Goal: Transaction & Acquisition: Purchase product/service

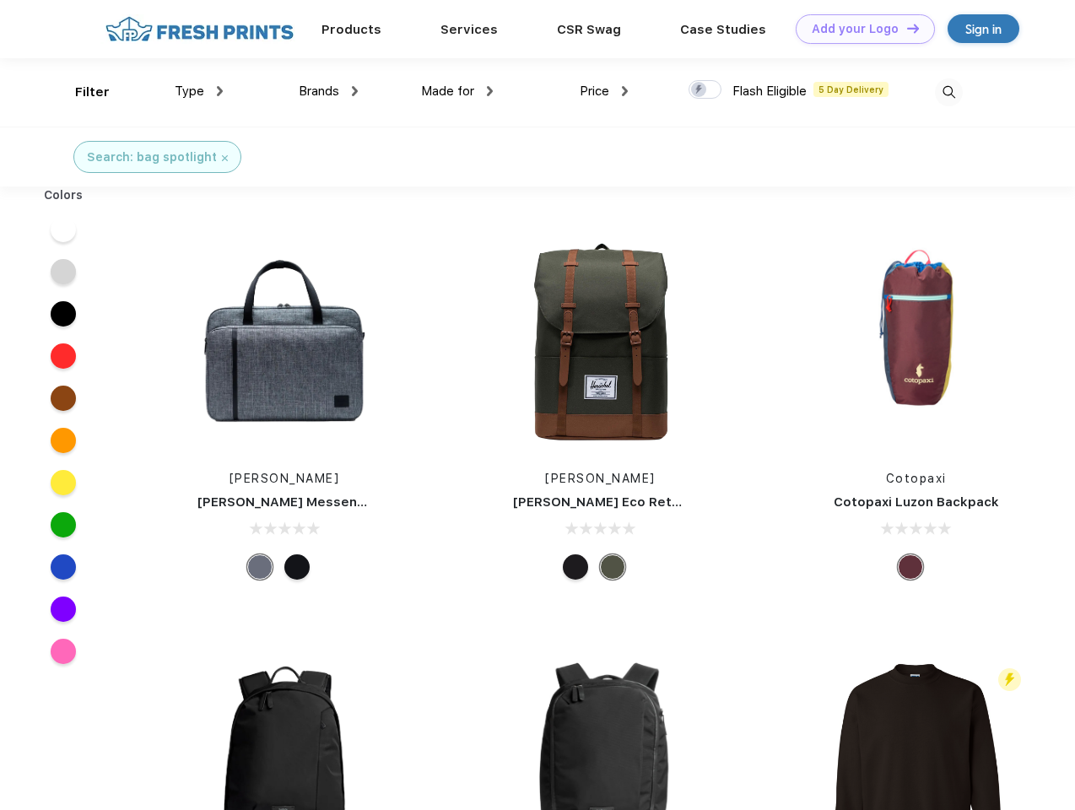
scroll to position [1, 0]
click at [859, 29] on link "Add your Logo Design Tool" at bounding box center [865, 29] width 139 height 30
click at [0, 0] on div "Design Tool" at bounding box center [0, 0] width 0 height 0
click at [905, 28] on link "Add your Logo Design Tool" at bounding box center [865, 29] width 139 height 30
click at [81, 92] on div "Filter" at bounding box center [92, 92] width 35 height 19
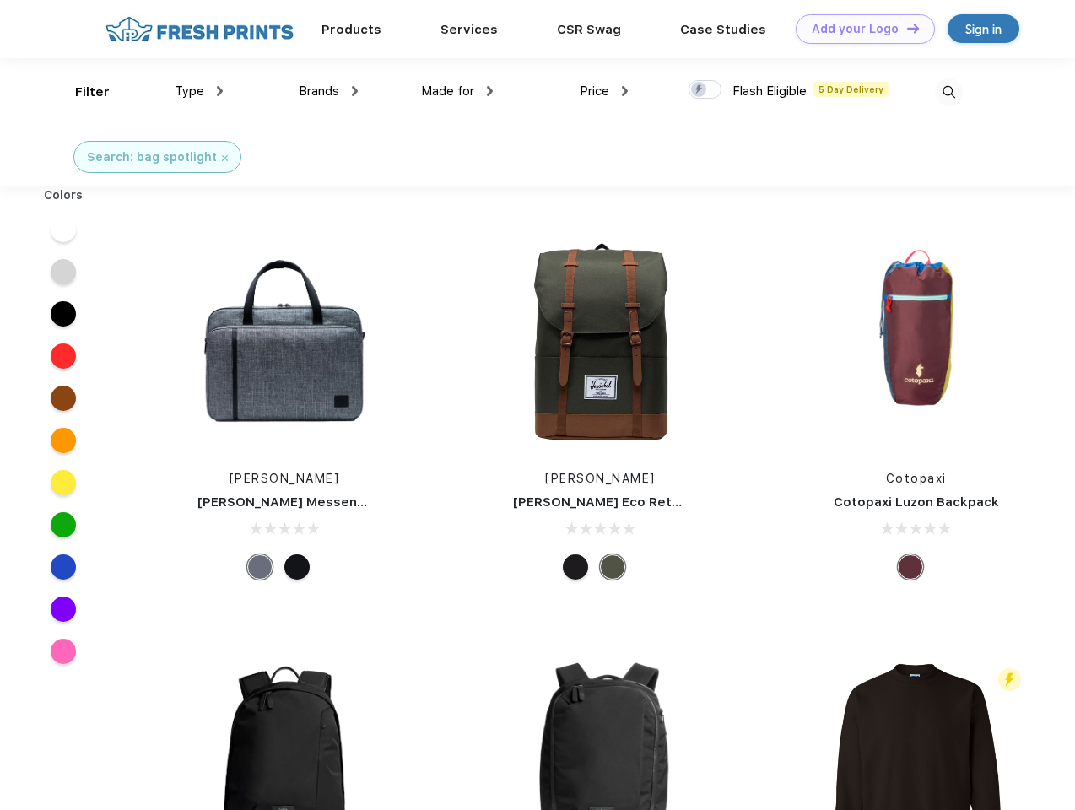
click at [199, 91] on span "Type" at bounding box center [190, 91] width 30 height 15
click at [328, 91] on span "Brands" at bounding box center [319, 91] width 41 height 15
click at [457, 91] on span "Made for" at bounding box center [447, 91] width 53 height 15
click at [604, 91] on span "Price" at bounding box center [595, 91] width 30 height 15
click at [705, 90] on div at bounding box center [705, 89] width 33 height 19
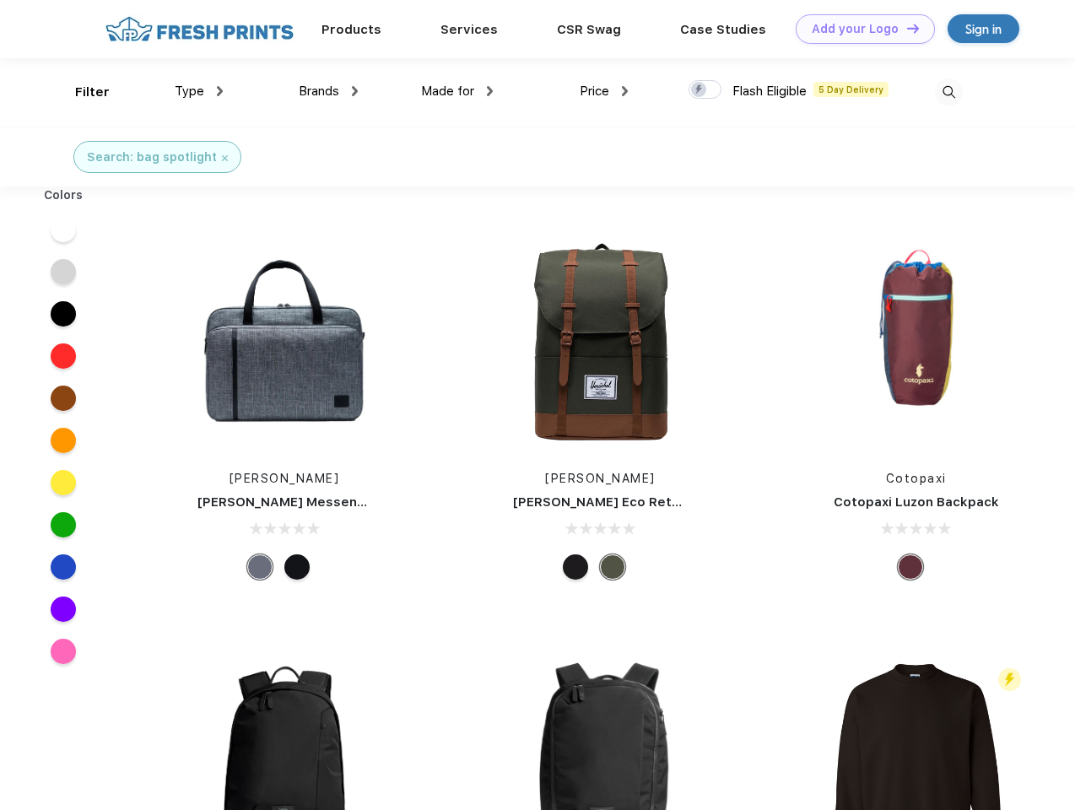
click at [700, 90] on input "checkbox" at bounding box center [694, 84] width 11 height 11
click at [948, 92] on img at bounding box center [949, 92] width 28 height 28
